Goal: Information Seeking & Learning: Learn about a topic

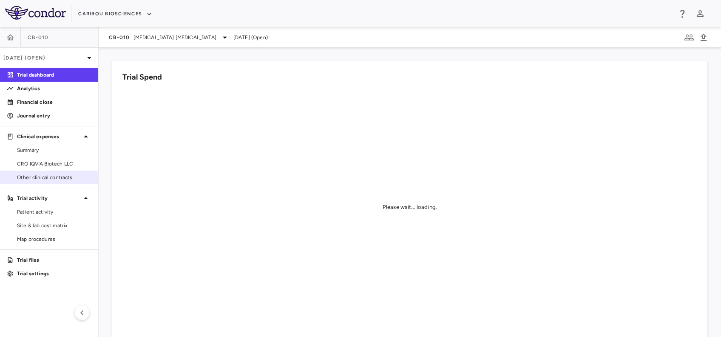
drag, startPoint x: 36, startPoint y: 161, endPoint x: 41, endPoint y: 180, distance: 20.1
click at [36, 161] on span "CRO IQVIA Biotech LLC" at bounding box center [54, 164] width 74 height 8
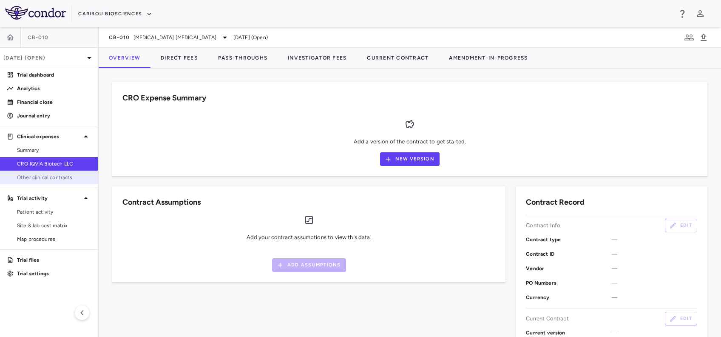
click at [41, 180] on span "Other clinical contracts" at bounding box center [54, 177] width 74 height 8
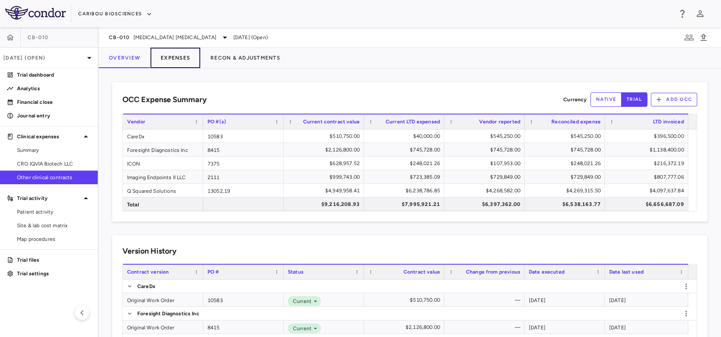
click at [182, 53] on button "Expenses" at bounding box center [175, 58] width 50 height 20
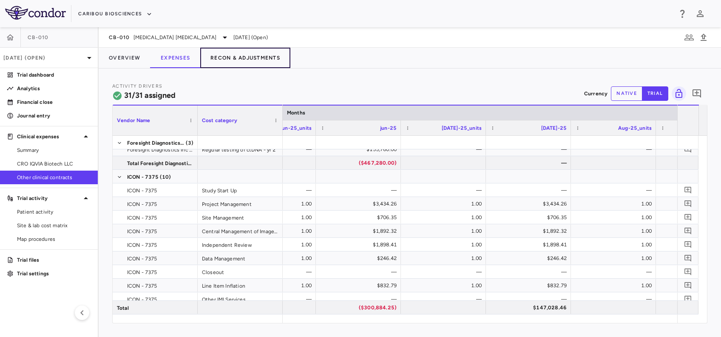
click at [250, 62] on button "Recon & Adjustments" at bounding box center [245, 58] width 90 height 20
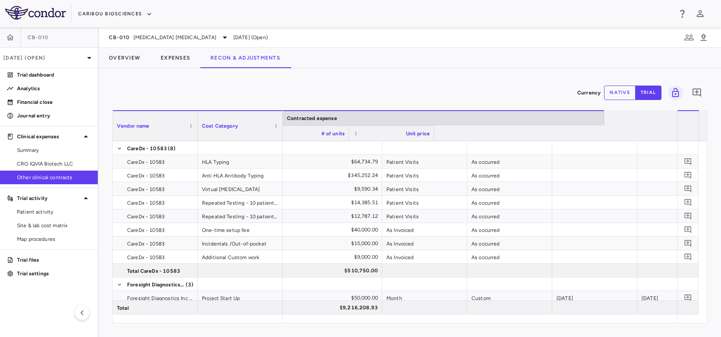
scroll to position [0, 699]
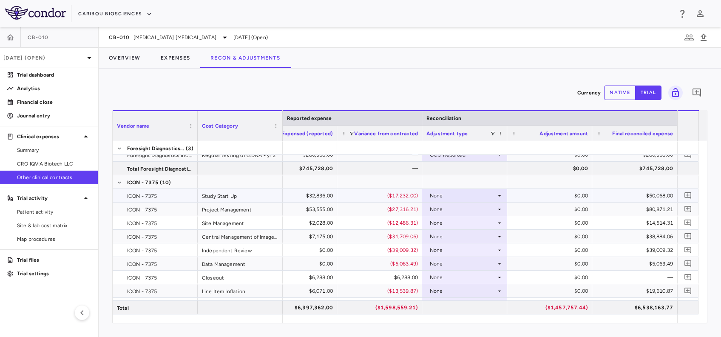
click at [479, 190] on div "None" at bounding box center [463, 196] width 66 height 14
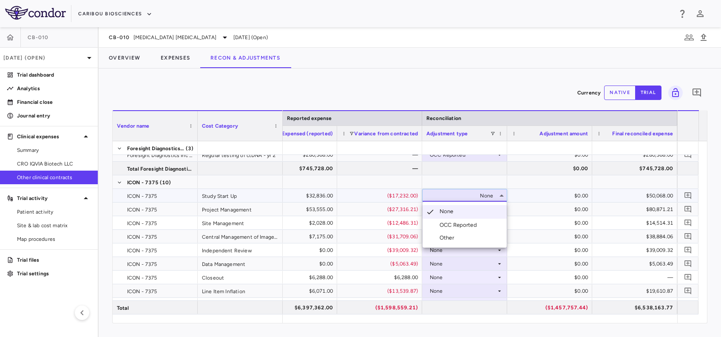
click at [467, 228] on div "OCC Reported" at bounding box center [459, 225] width 41 height 8
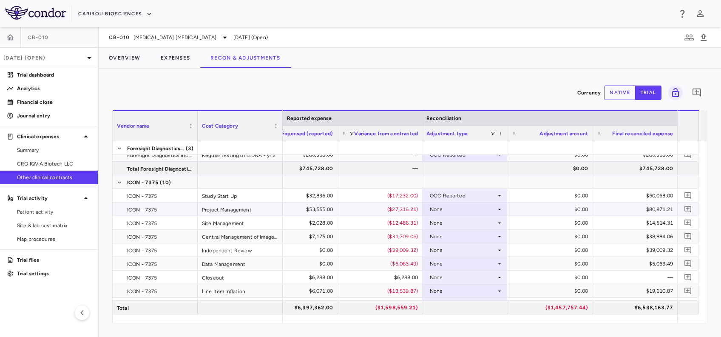
click at [470, 209] on div "None" at bounding box center [463, 209] width 66 height 14
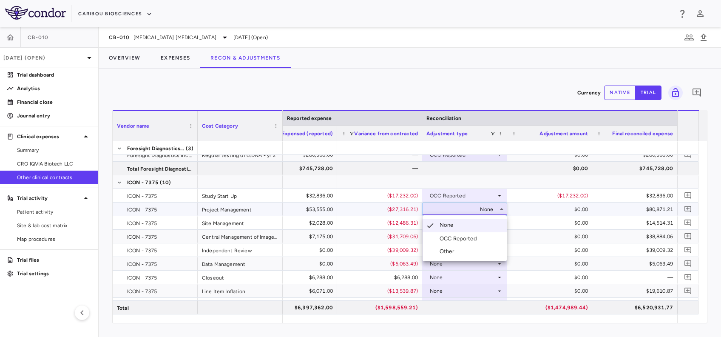
click at [445, 238] on div "OCC Reported" at bounding box center [459, 239] width 41 height 8
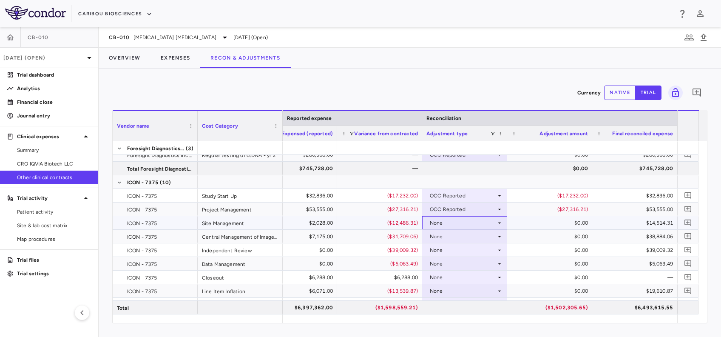
click at [454, 225] on div "None" at bounding box center [463, 223] width 66 height 14
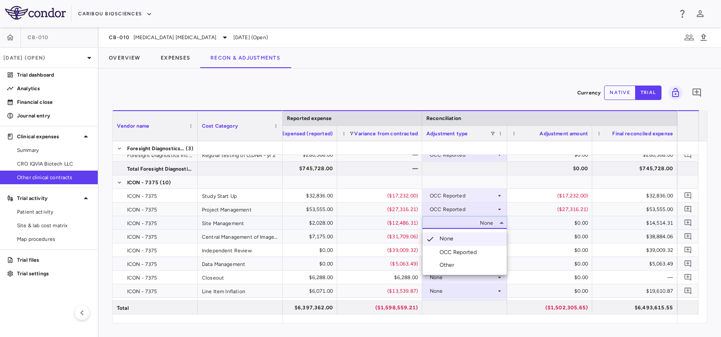
click at [465, 252] on div "OCC Reported" at bounding box center [459, 252] width 41 height 8
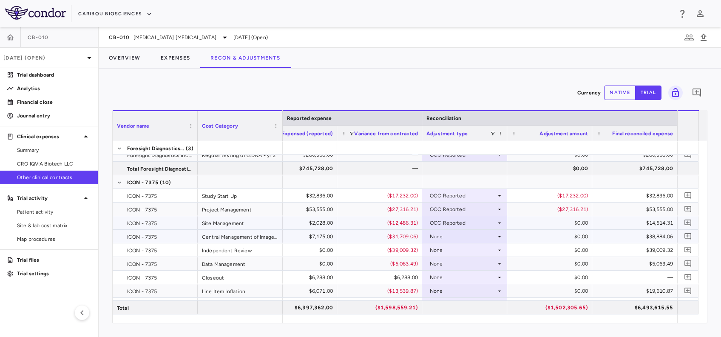
click at [453, 231] on div "None" at bounding box center [463, 236] width 66 height 14
click at [454, 237] on div "None" at bounding box center [463, 236] width 66 height 14
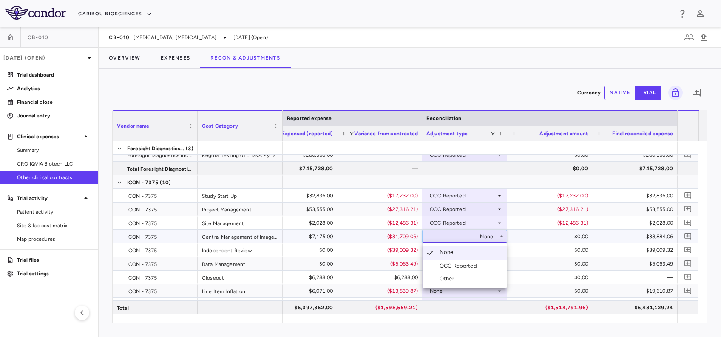
click at [467, 266] on div "OCC Reported" at bounding box center [459, 266] width 41 height 8
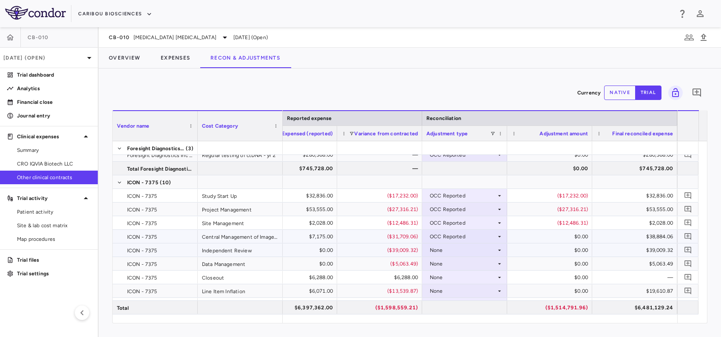
click at [462, 253] on div "None" at bounding box center [463, 250] width 66 height 14
click at [460, 246] on div at bounding box center [360, 168] width 721 height 337
click at [453, 264] on div "None" at bounding box center [463, 264] width 66 height 14
click at [453, 264] on div at bounding box center [360, 168] width 721 height 337
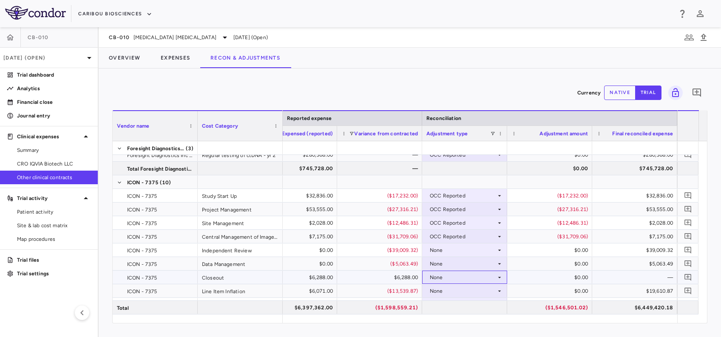
click at [451, 274] on div "None" at bounding box center [463, 277] width 66 height 14
click at [457, 305] on div "OCC Reported" at bounding box center [459, 307] width 41 height 8
click at [451, 289] on div "None" at bounding box center [463, 291] width 66 height 14
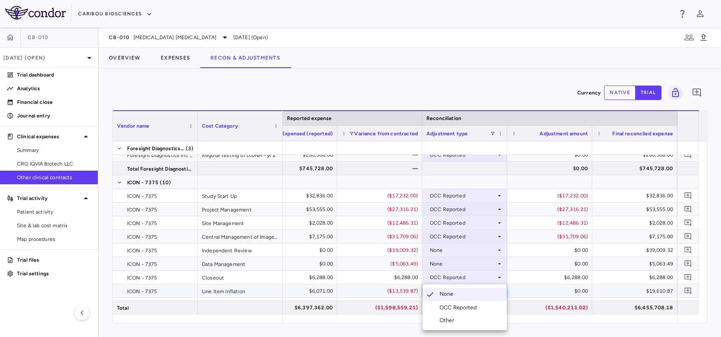
drag, startPoint x: 464, startPoint y: 307, endPoint x: 465, endPoint y: 298, distance: 8.7
click at [464, 307] on div "OCC Reported" at bounding box center [459, 307] width 41 height 8
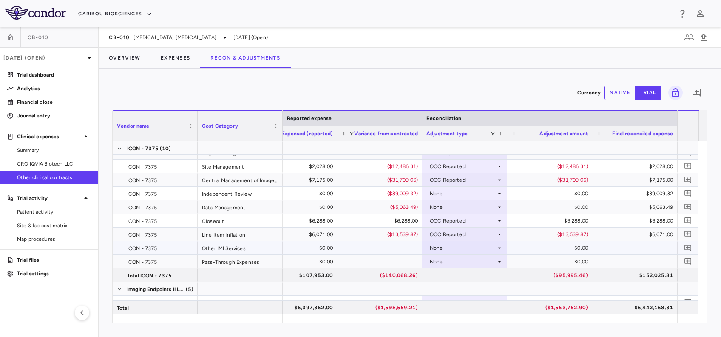
click at [440, 252] on div "None" at bounding box center [463, 248] width 66 height 14
click at [452, 245] on div at bounding box center [360, 168] width 721 height 337
click at [455, 260] on div "None" at bounding box center [463, 262] width 66 height 14
click at [455, 260] on div at bounding box center [360, 168] width 721 height 337
click at [452, 204] on div "None" at bounding box center [463, 207] width 66 height 14
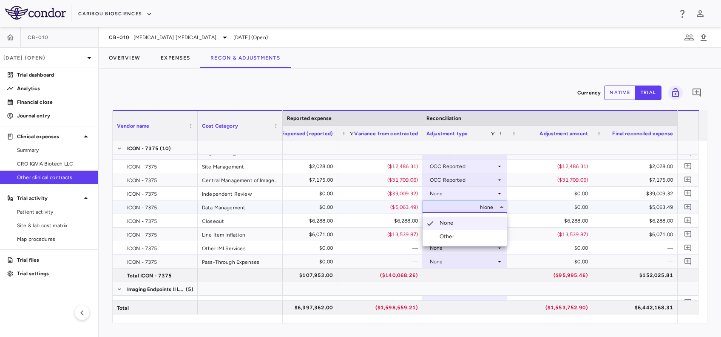
click at [452, 204] on div at bounding box center [360, 168] width 721 height 337
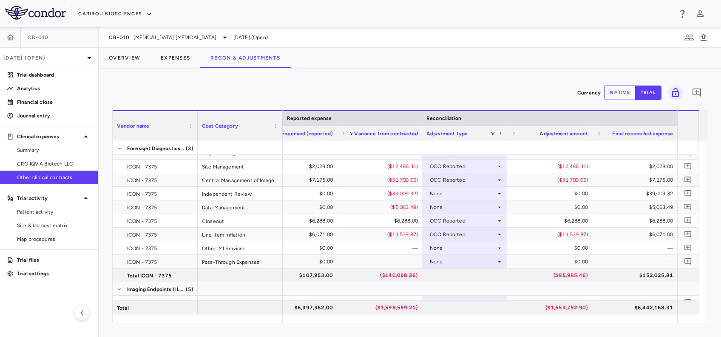
scroll to position [170, 0]
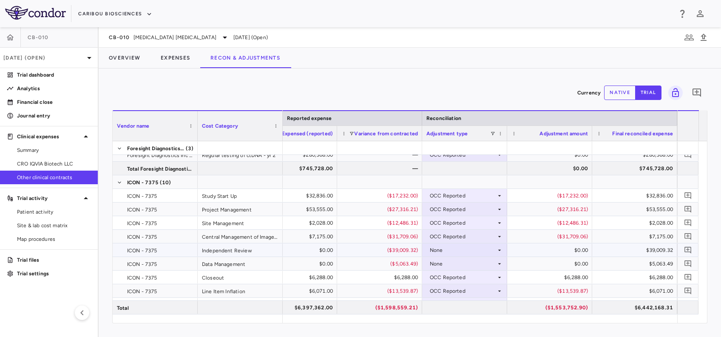
click at [487, 246] on div "None" at bounding box center [463, 250] width 66 height 14
click at [442, 280] on div "Other" at bounding box center [448, 279] width 18 height 8
click at [547, 250] on div "$0.00" at bounding box center [551, 250] width 73 height 14
click at [617, 95] on button "native" at bounding box center [619, 92] width 31 height 14
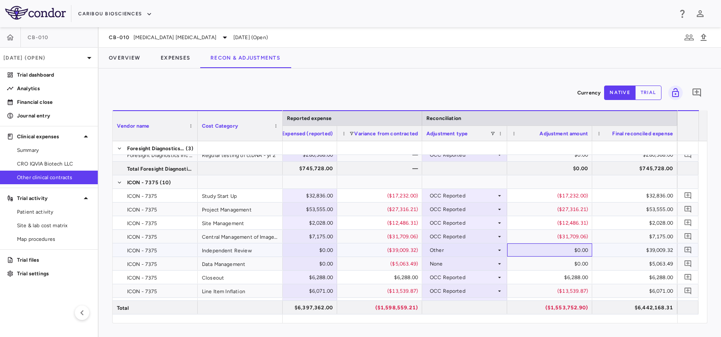
click at [568, 245] on div "$0.00" at bounding box center [551, 250] width 73 height 14
type input "*********"
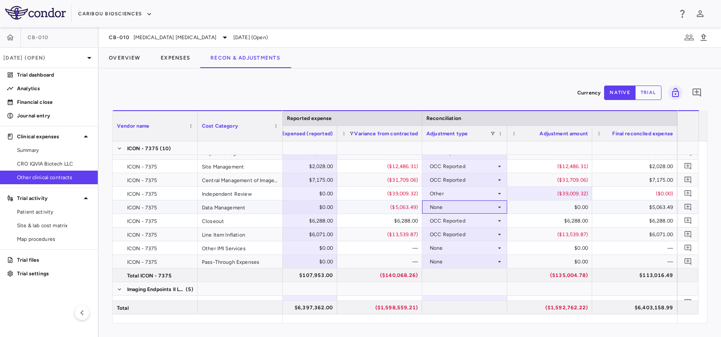
click at [498, 207] on icon at bounding box center [499, 207] width 7 height 7
click at [452, 240] on li "Other" at bounding box center [464, 236] width 84 height 13
click at [542, 205] on div "$0.00" at bounding box center [551, 207] width 73 height 14
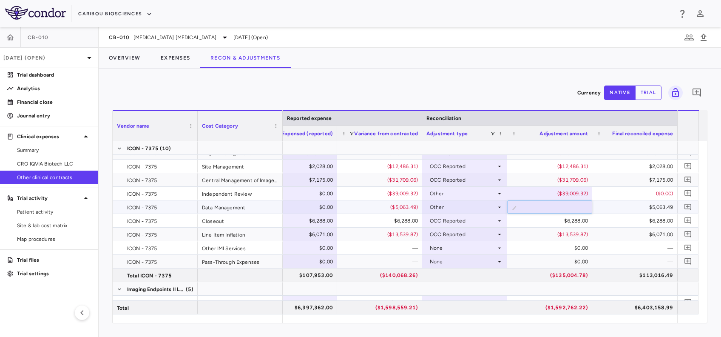
type input "********"
click at [136, 56] on button "Overview" at bounding box center [125, 58] width 52 height 20
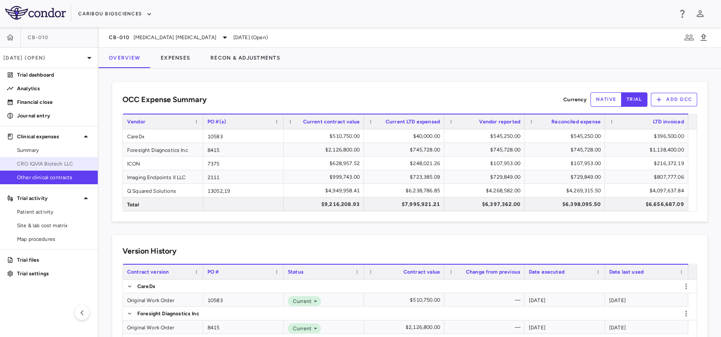
click at [40, 165] on span "CRO IQVIA Biotech LLC" at bounding box center [54, 164] width 74 height 8
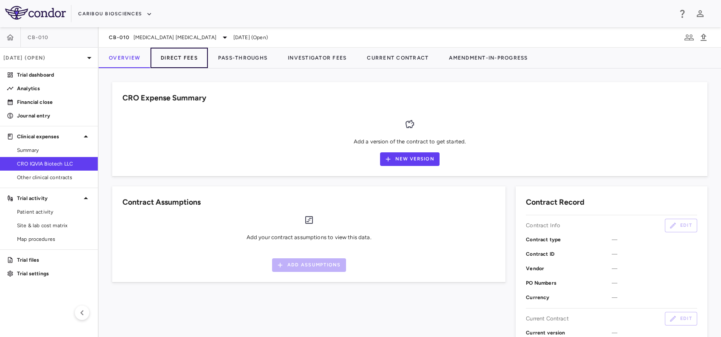
click at [175, 54] on button "Direct Fees" at bounding box center [178, 58] width 57 height 20
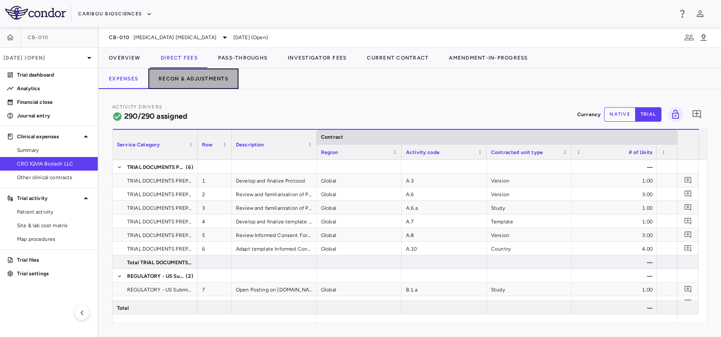
click at [179, 77] on button "Recon & Adjustments" at bounding box center [193, 78] width 90 height 20
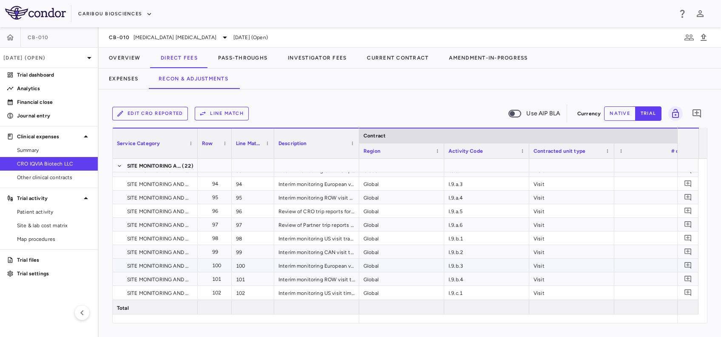
scroll to position [1643, 0]
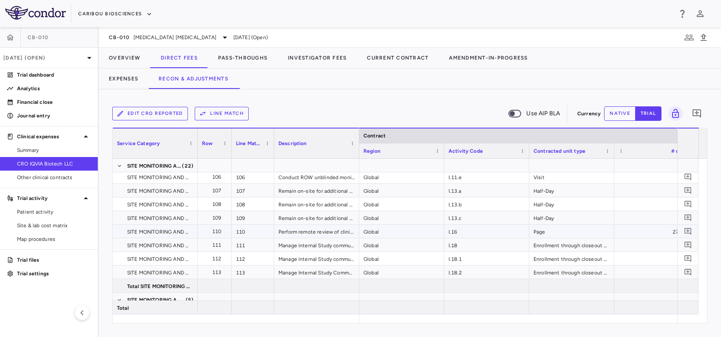
click at [471, 225] on div "I.16" at bounding box center [486, 230] width 85 height 13
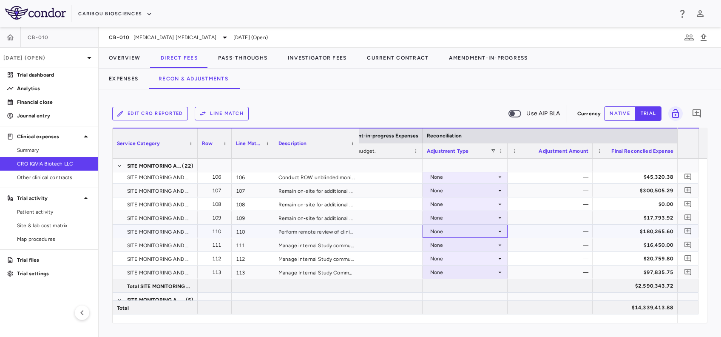
click at [436, 232] on div "None" at bounding box center [463, 231] width 66 height 14
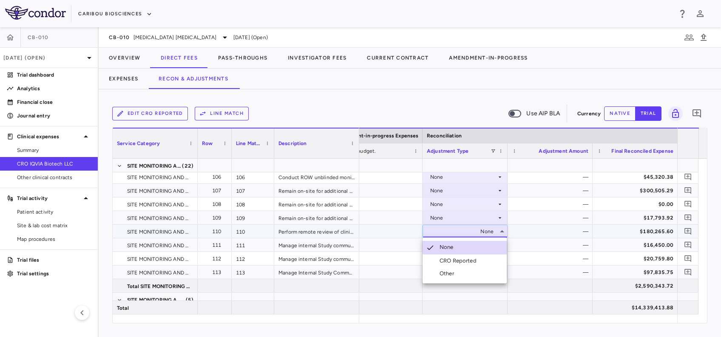
click at [441, 262] on div "CRO Reported" at bounding box center [459, 261] width 40 height 8
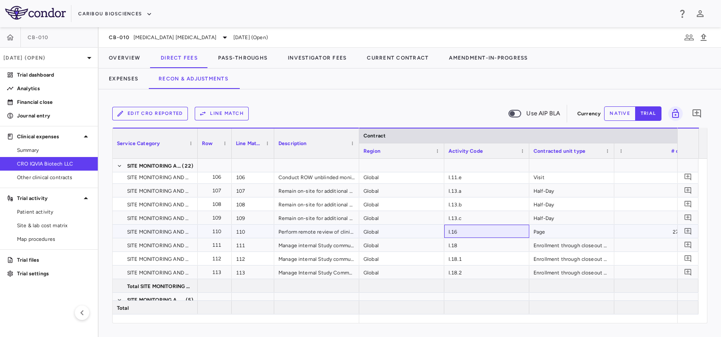
click at [462, 231] on div "I.16" at bounding box center [486, 230] width 85 height 13
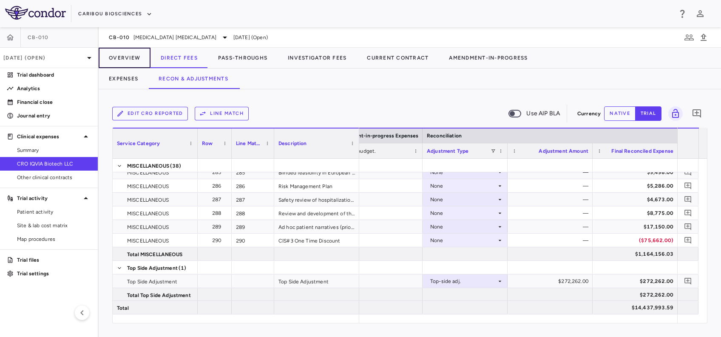
drag, startPoint x: 126, startPoint y: 58, endPoint x: 34, endPoint y: 1, distance: 108.6
click at [126, 58] on button "Overview" at bounding box center [125, 58] width 52 height 20
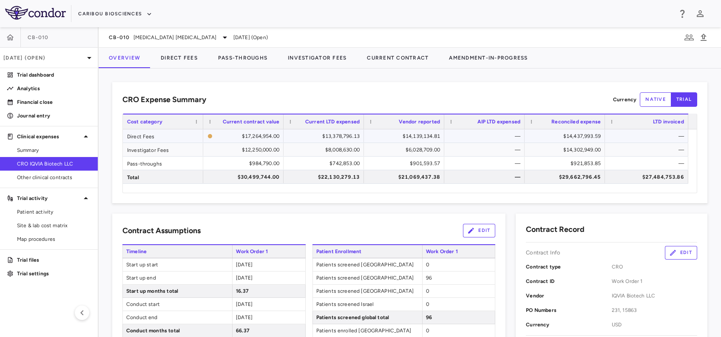
click at [168, 133] on div "Direct Fees" at bounding box center [163, 135] width 80 height 13
click at [180, 57] on button "Direct Fees" at bounding box center [178, 58] width 57 height 20
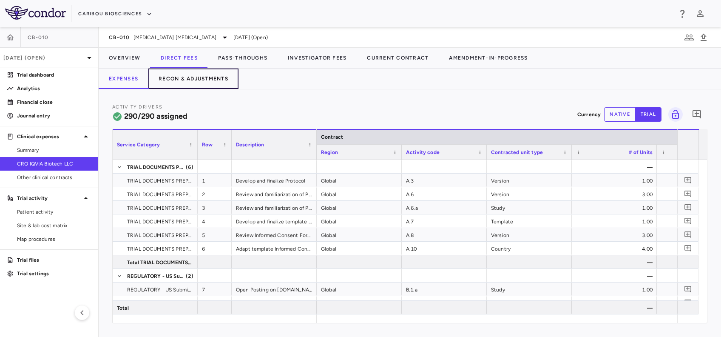
click at [201, 78] on button "Recon & Adjustments" at bounding box center [193, 78] width 90 height 20
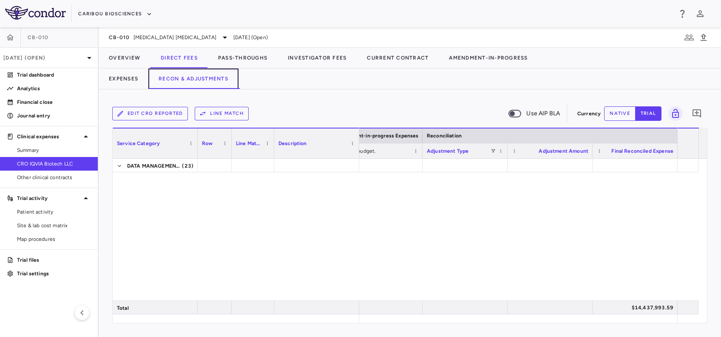
scroll to position [4521, 0]
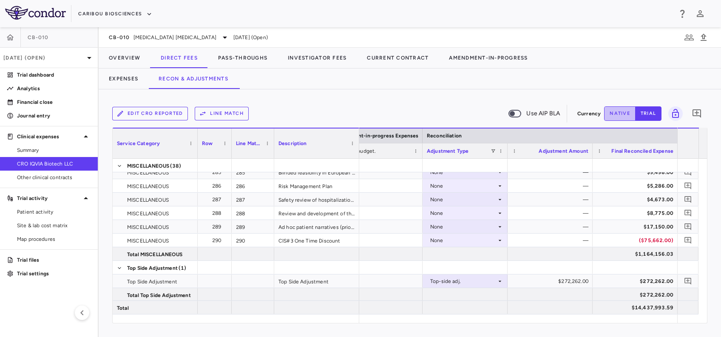
drag, startPoint x: 624, startPoint y: 116, endPoint x: 615, endPoint y: 122, distance: 10.9
click at [624, 116] on button "native" at bounding box center [619, 113] width 31 height 14
click at [568, 282] on div "$272,262.00" at bounding box center [551, 281] width 73 height 14
drag, startPoint x: 552, startPoint y: 279, endPoint x: 586, endPoint y: 279, distance: 34.0
click at [586, 279] on input "******" at bounding box center [556, 281] width 71 height 14
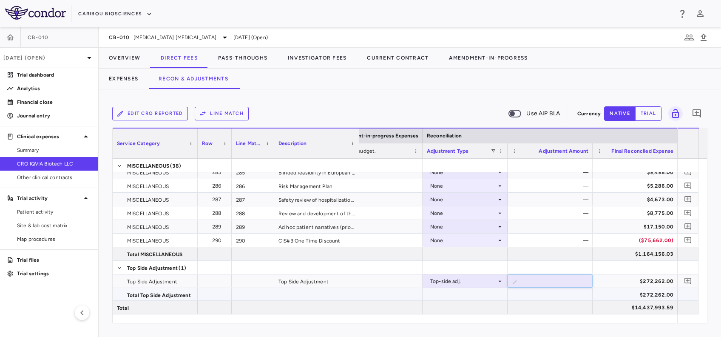
type input "******"
click at [119, 57] on button "Overview" at bounding box center [125, 58] width 52 height 20
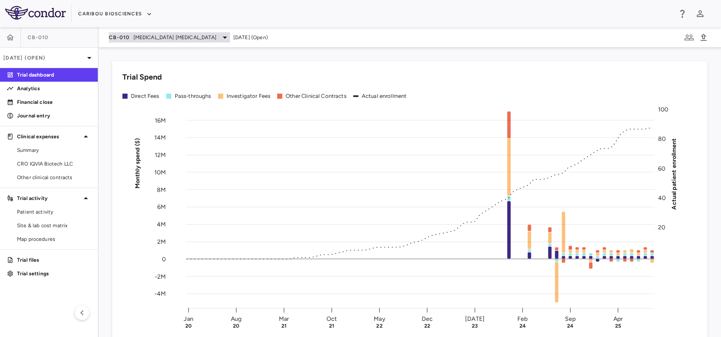
click at [150, 34] on span "[MEDICAL_DATA] [MEDICAL_DATA]" at bounding box center [174, 38] width 83 height 8
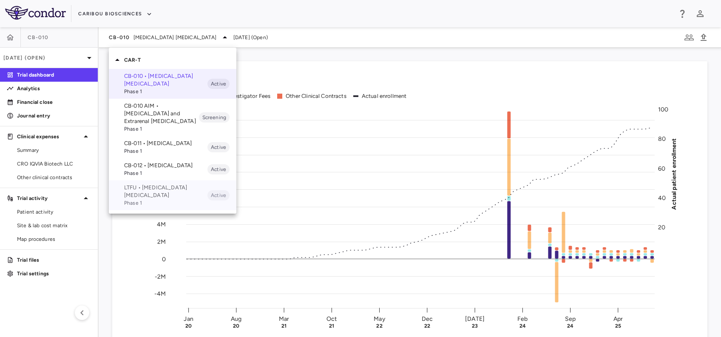
click at [150, 198] on p "LTFU • [MEDICAL_DATA] [MEDICAL_DATA]" at bounding box center [165, 191] width 83 height 15
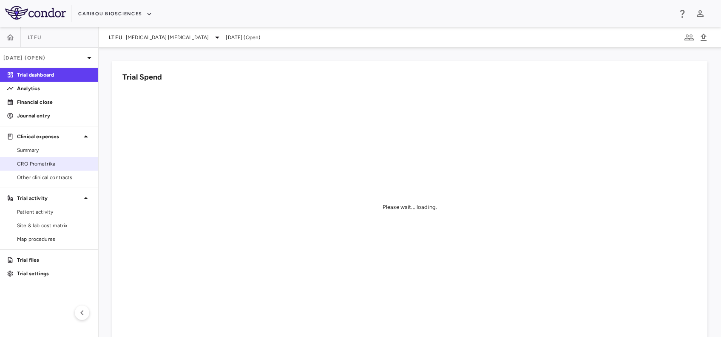
click at [21, 170] on div "CRO Prometrika" at bounding box center [49, 164] width 98 height 14
click at [40, 168] on link "CRO Prometrika" at bounding box center [49, 163] width 98 height 13
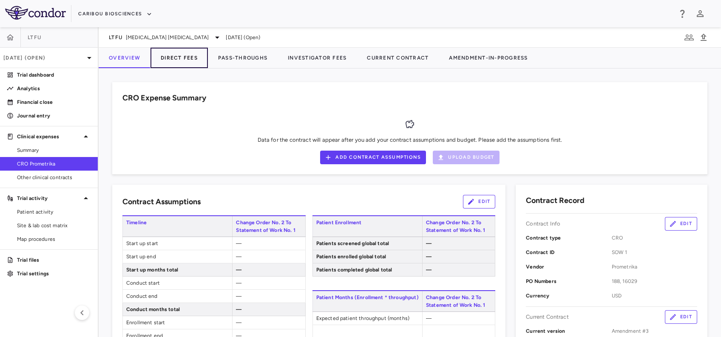
click at [185, 60] on button "Direct Fees" at bounding box center [178, 58] width 57 height 20
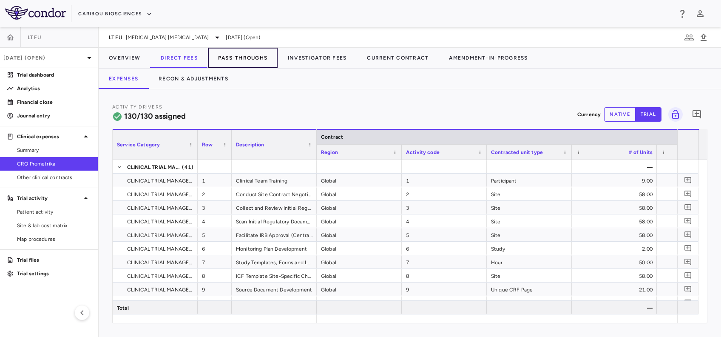
drag, startPoint x: 232, startPoint y: 65, endPoint x: 246, endPoint y: 59, distance: 14.8
click at [232, 65] on button "Pass-Throughs" at bounding box center [243, 58] width 70 height 20
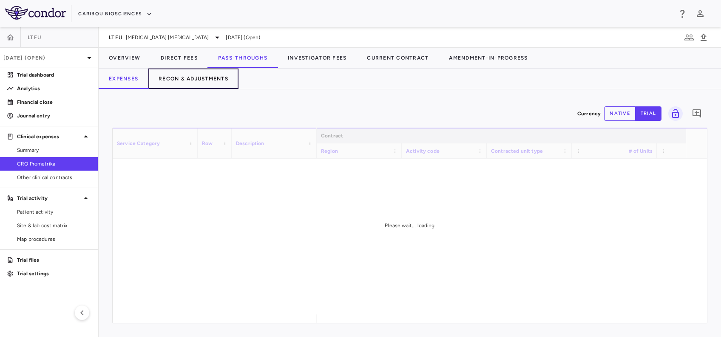
click at [204, 85] on button "Recon & Adjustments" at bounding box center [193, 78] width 90 height 20
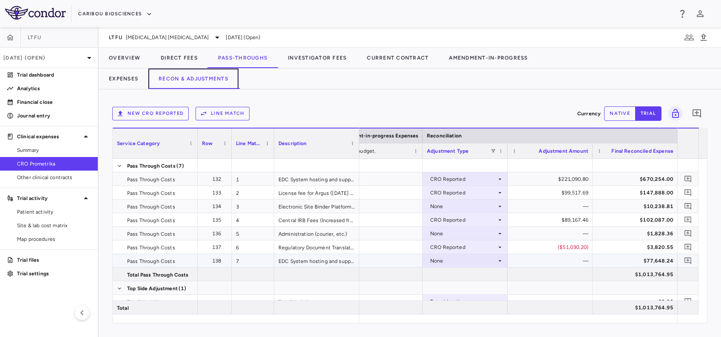
scroll to position [20, 0]
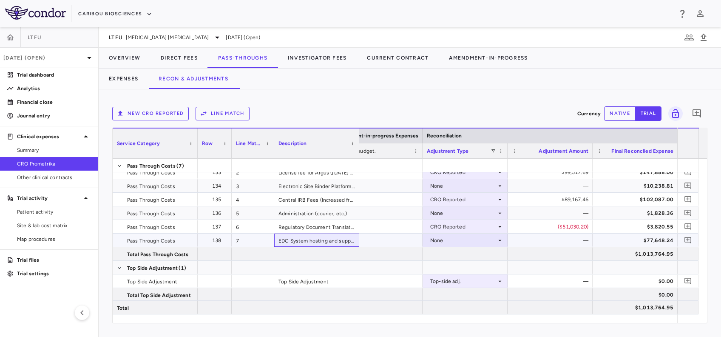
click at [323, 241] on div "EDC System hosting and support (Medidata Rave), including Coder, eTMF, CTMS, Si…" at bounding box center [316, 239] width 85 height 13
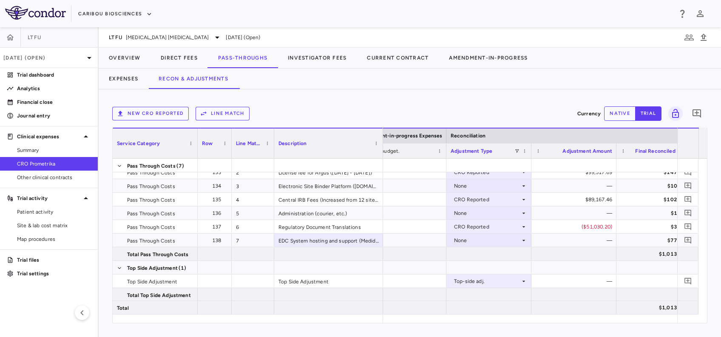
drag, startPoint x: 357, startPoint y: 151, endPoint x: 381, endPoint y: 224, distance: 76.1
click at [381, 224] on div "Service Category Row Line Match" at bounding box center [410, 224] width 594 height 195
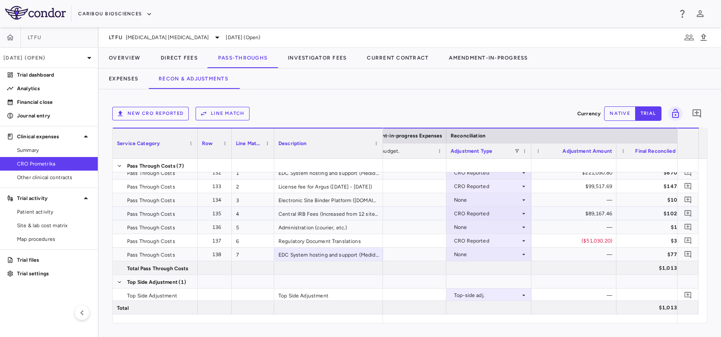
scroll to position [0, 0]
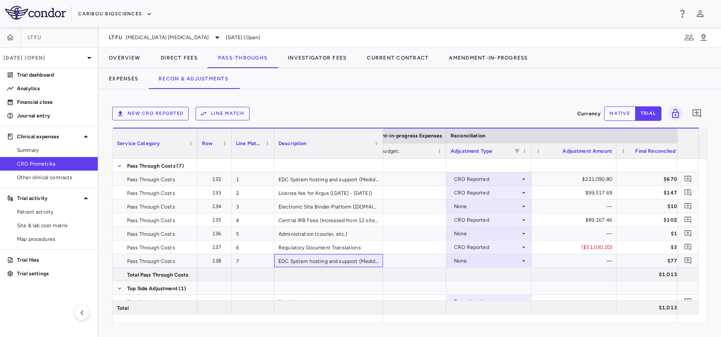
click at [306, 263] on div "EDC System hosting and support (Medidata Rave), including Coder, eTMF, CTMS, Si…" at bounding box center [328, 260] width 109 height 13
click at [473, 259] on div "None" at bounding box center [487, 261] width 66 height 14
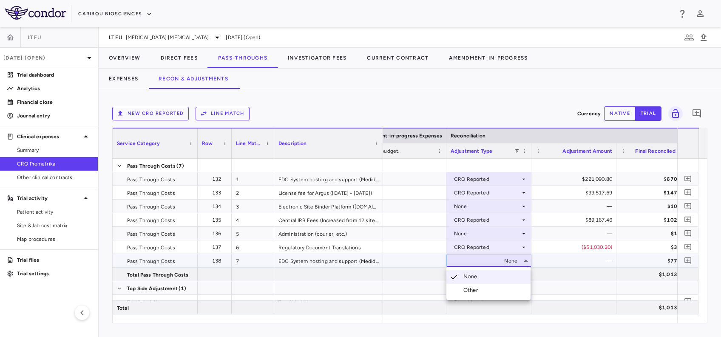
click at [485, 292] on li "Other" at bounding box center [488, 289] width 84 height 13
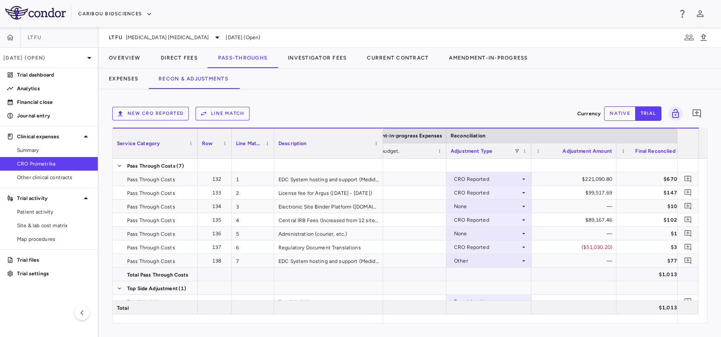
scroll to position [0, 1809]
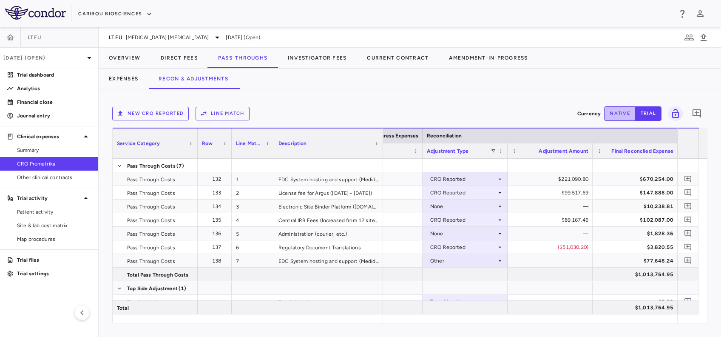
click at [612, 114] on button "native" at bounding box center [619, 113] width 31 height 14
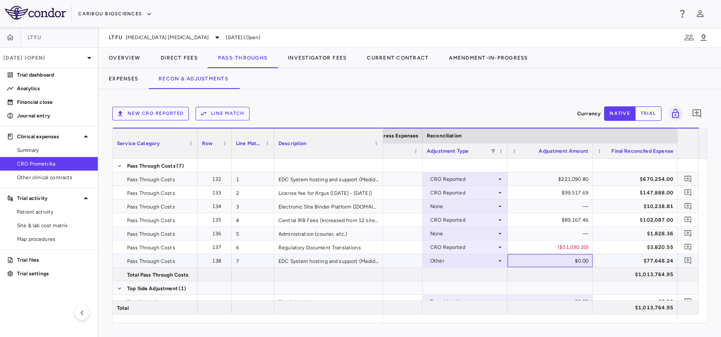
click at [566, 261] on div "$0.00" at bounding box center [551, 261] width 73 height 14
type input "*********"
click at [273, 260] on div "7" at bounding box center [253, 260] width 42 height 13
click at [293, 263] on div "EDC System hosting and support (Medidata Rave), including Coder, eTMF, CTMS, Si…" at bounding box center [328, 260] width 109 height 13
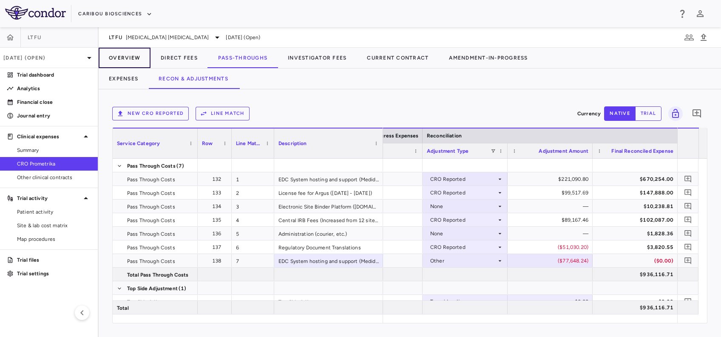
click at [136, 61] on button "Overview" at bounding box center [125, 58] width 52 height 20
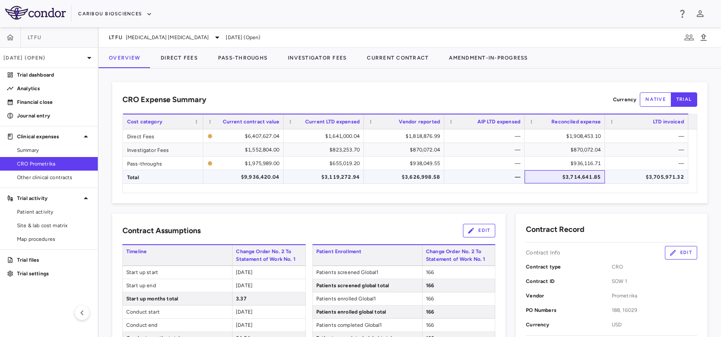
click at [551, 178] on div "$3,714,641.85" at bounding box center [566, 177] width 68 height 14
click at [569, 180] on div "$3,714,641.85" at bounding box center [566, 177] width 68 height 14
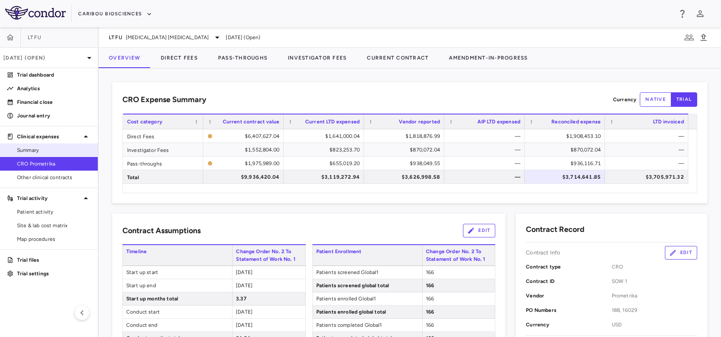
drag, startPoint x: 36, startPoint y: 113, endPoint x: 49, endPoint y: 152, distance: 40.4
click at [37, 113] on p "Journal entry" at bounding box center [54, 116] width 74 height 8
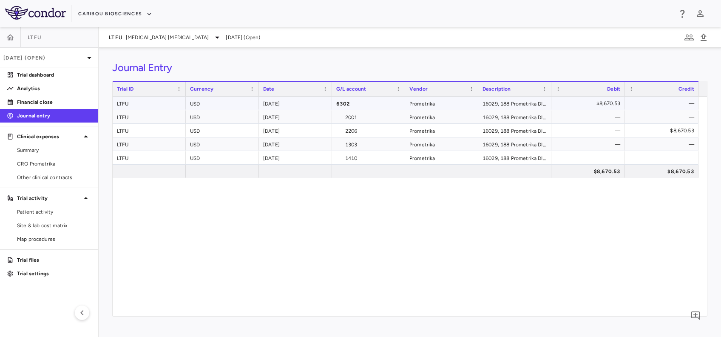
click at [602, 101] on div "$8,670.53" at bounding box center [589, 103] width 61 height 14
click at [581, 101] on div "$8,670.53" at bounding box center [589, 103] width 61 height 14
click at [667, 131] on div "$8,670.53" at bounding box center [663, 131] width 62 height 14
drag, startPoint x: 269, startPoint y: 216, endPoint x: 226, endPoint y: 190, distance: 49.6
click at [269, 216] on div "LTFU USD [DATE] 6302 Prometrika 16029, 188 Prometrika DIRECT_FEES, INVESTIGATOR…" at bounding box center [410, 205] width 594 height 219
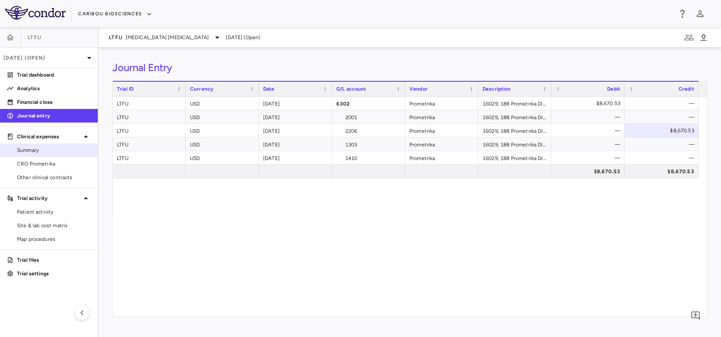
click at [38, 153] on span "Summary" at bounding box center [54, 150] width 74 height 8
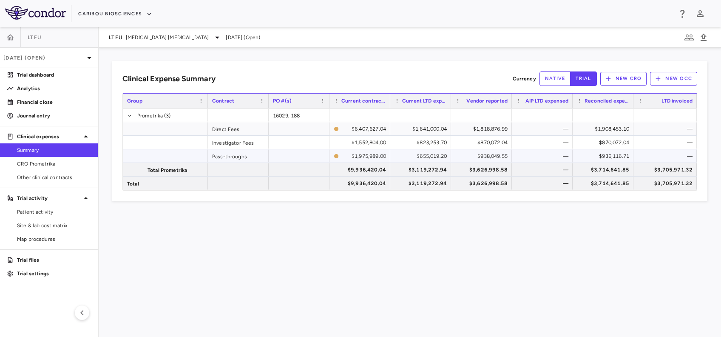
click at [598, 157] on div "$936,116.71" at bounding box center [604, 156] width 49 height 14
click at [37, 212] on span "Patient activity" at bounding box center [54, 212] width 74 height 8
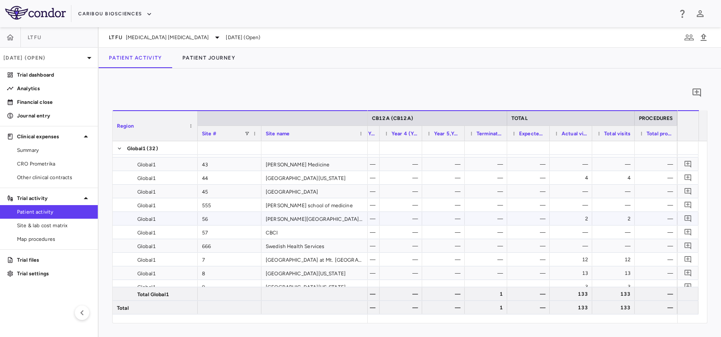
scroll to position [303, 0]
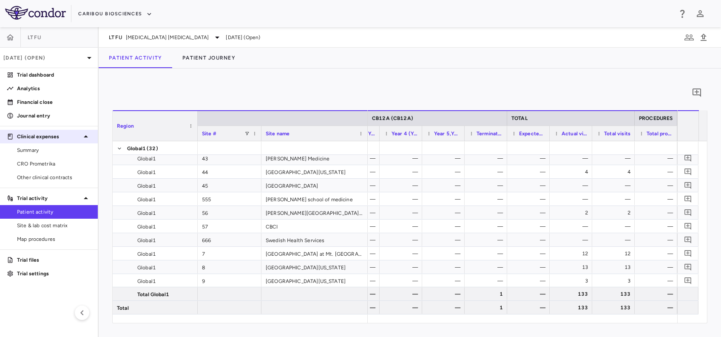
drag, startPoint x: 48, startPoint y: 153, endPoint x: 44, endPoint y: 131, distance: 22.0
click at [48, 153] on span "Summary" at bounding box center [54, 150] width 74 height 8
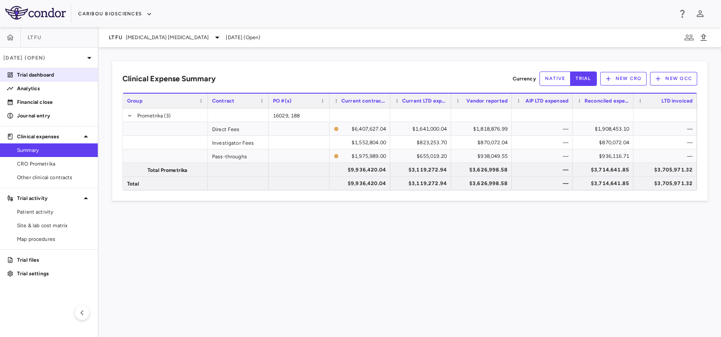
click at [51, 78] on p "Trial dashboard" at bounding box center [54, 75] width 74 height 8
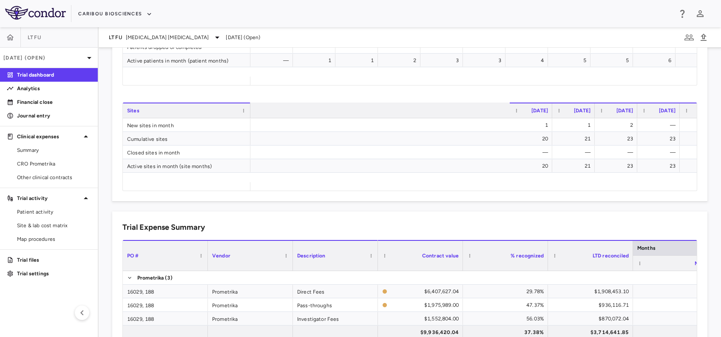
scroll to position [0, 1856]
